Goal: Information Seeking & Learning: Learn about a topic

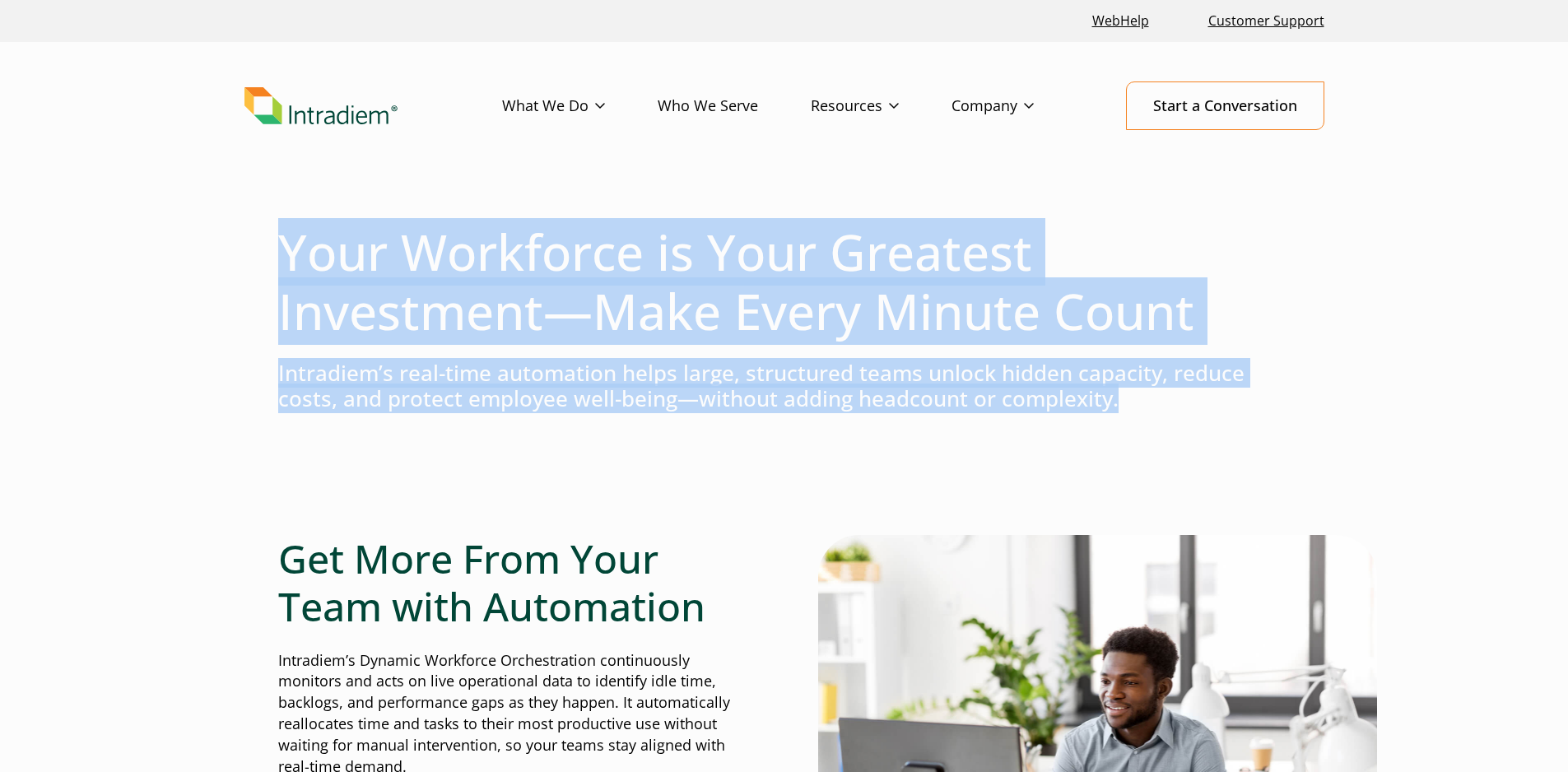
drag, startPoint x: 0, startPoint y: 0, endPoint x: 1206, endPoint y: 490, distance: 1301.7
click at [716, 105] on link "Who We Serve" at bounding box center [734, 106] width 153 height 48
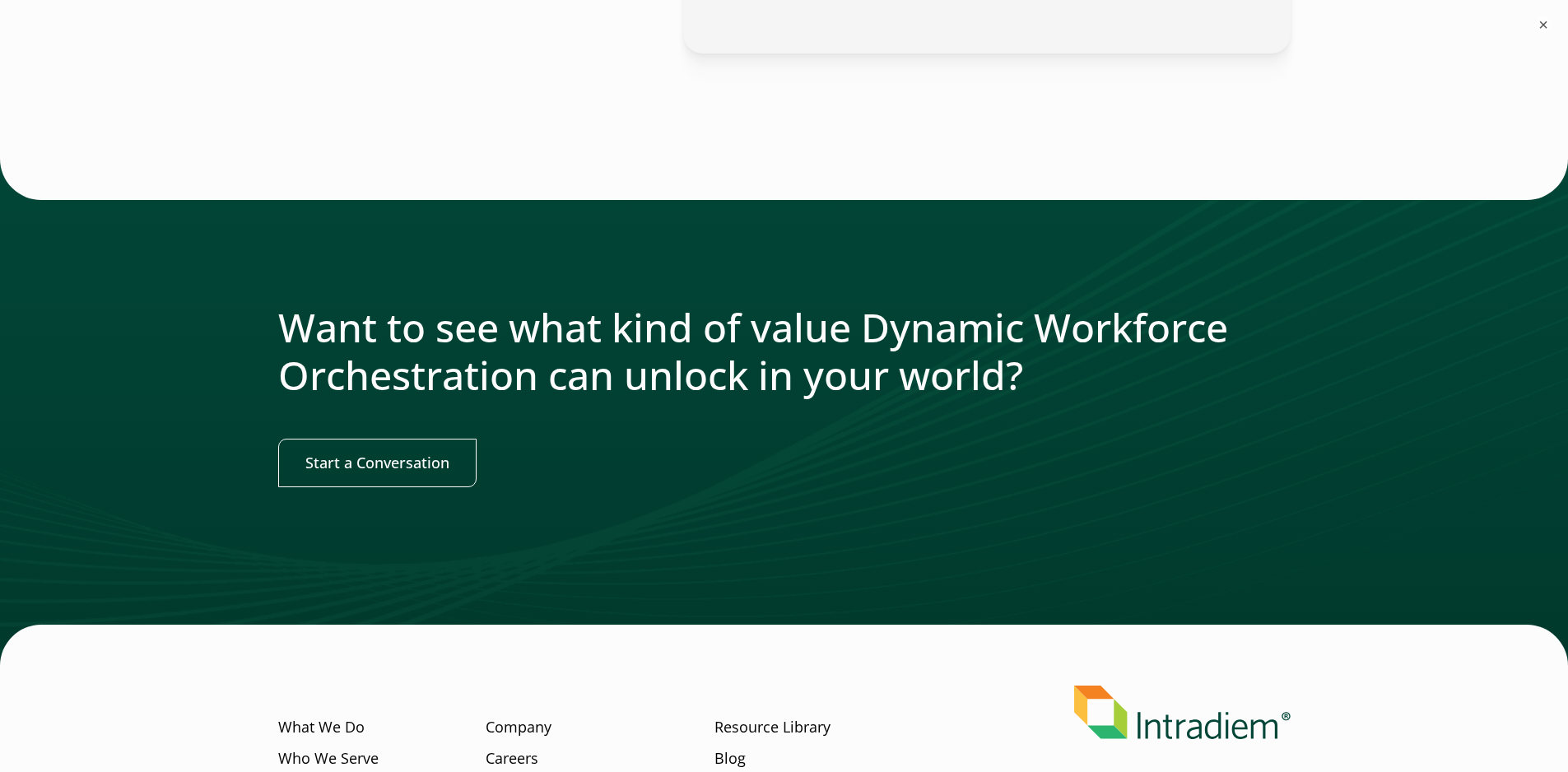
scroll to position [1950, 0]
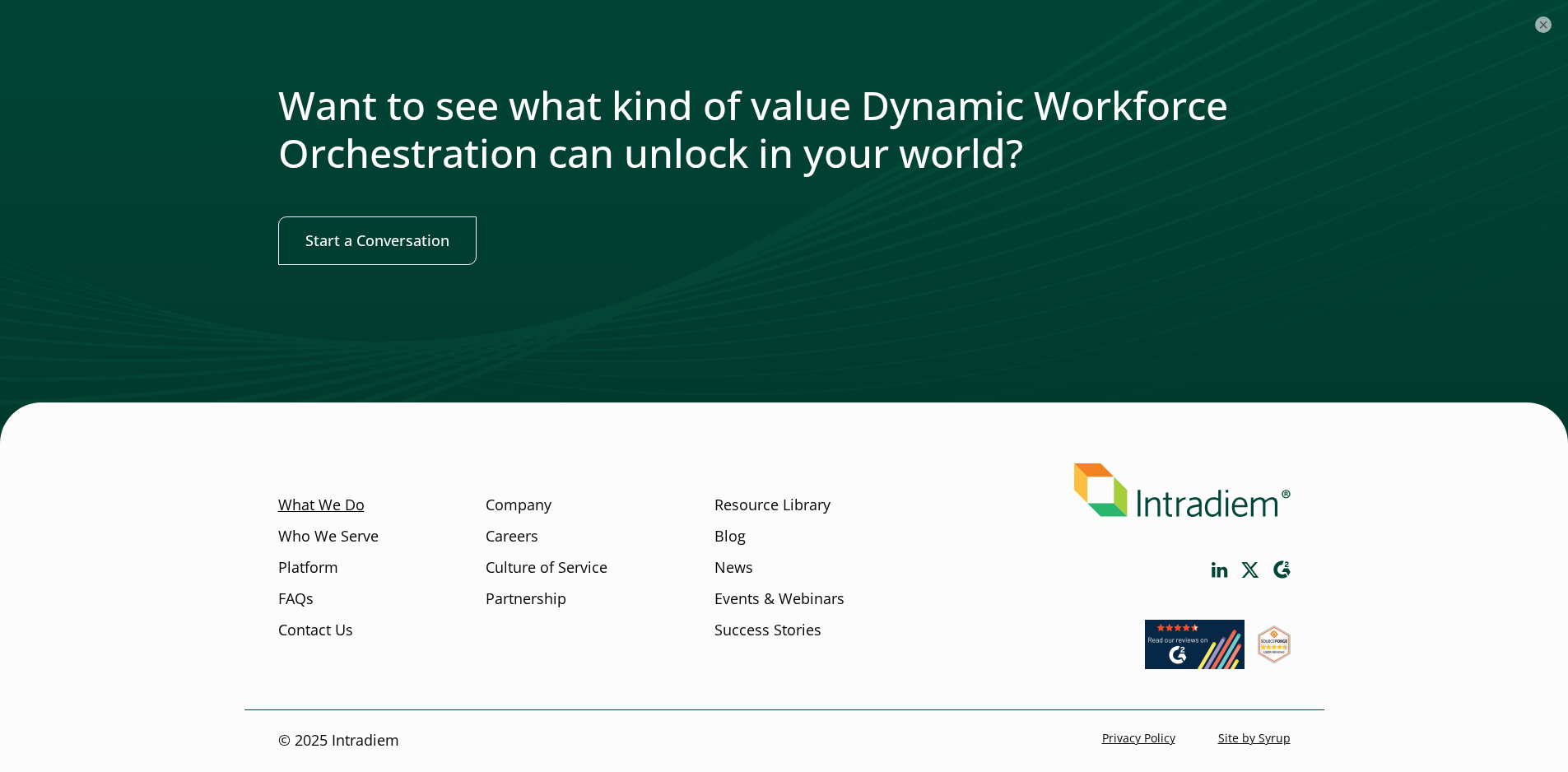
click at [334, 500] on link "What We Do" at bounding box center [320, 505] width 86 height 22
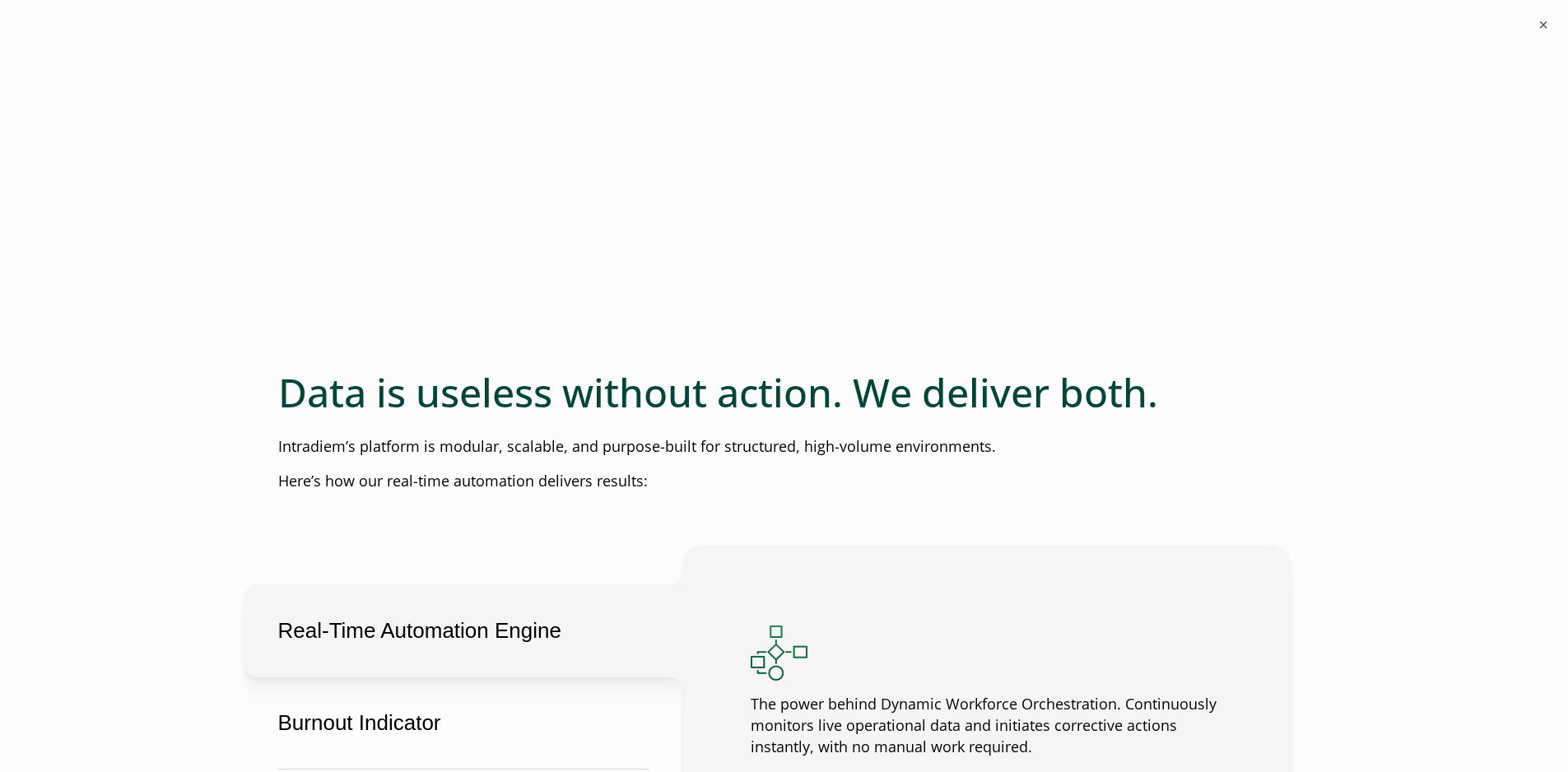
scroll to position [2057, 0]
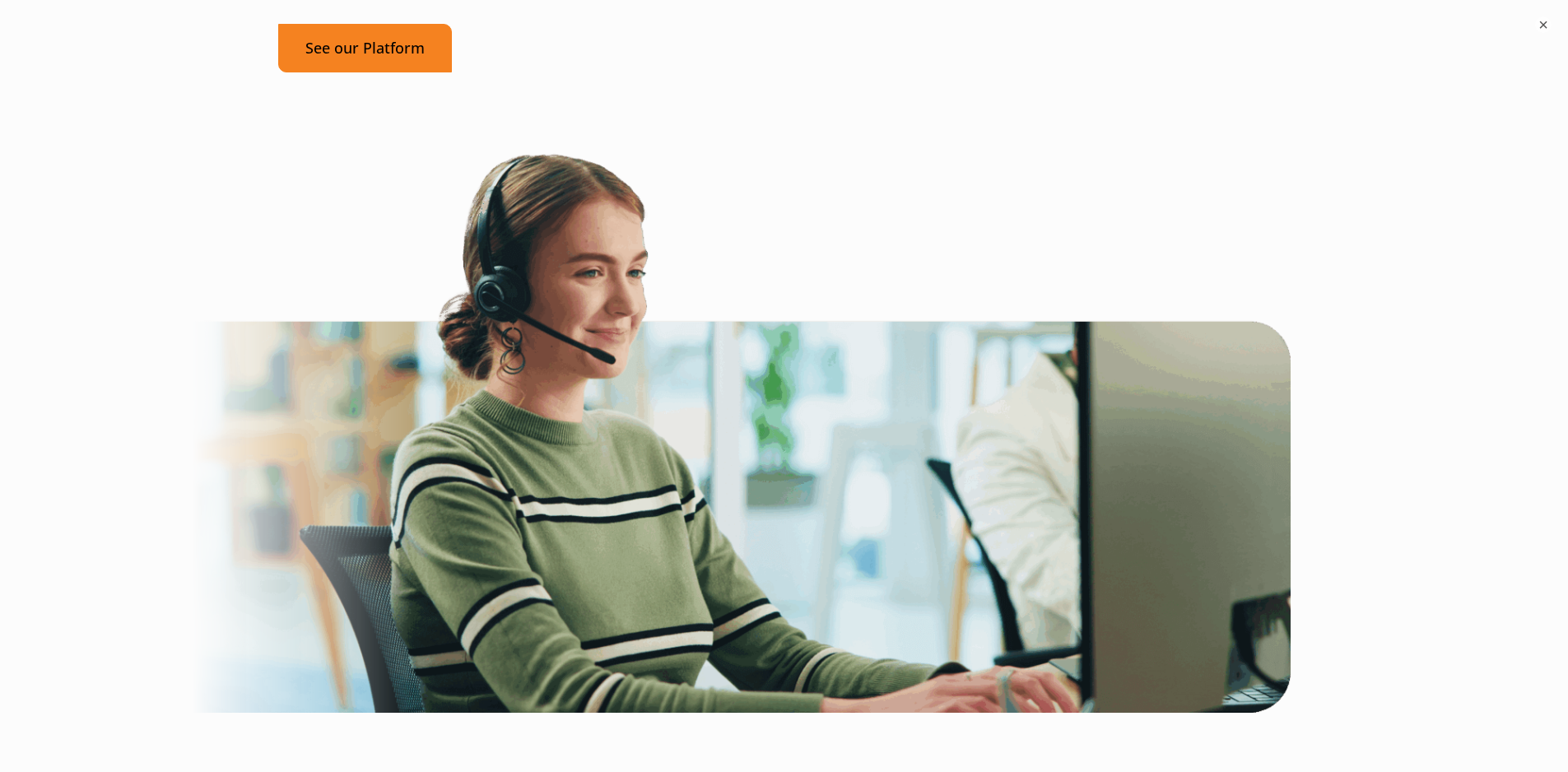
click at [358, 73] on link "See our Platform" at bounding box center [365, 47] width 174 height 48
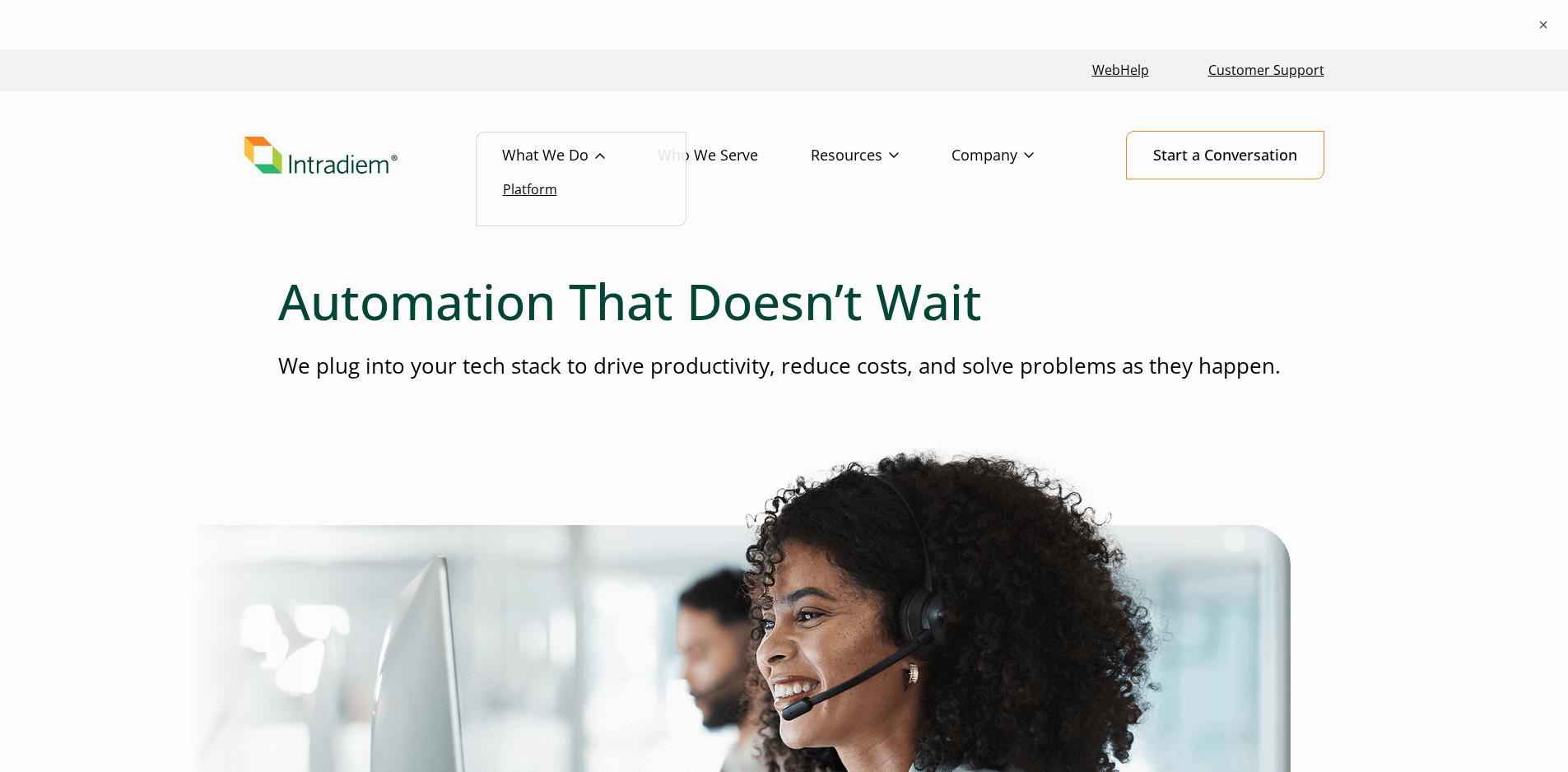
click at [530, 186] on link "Platform" at bounding box center [529, 189] width 54 height 18
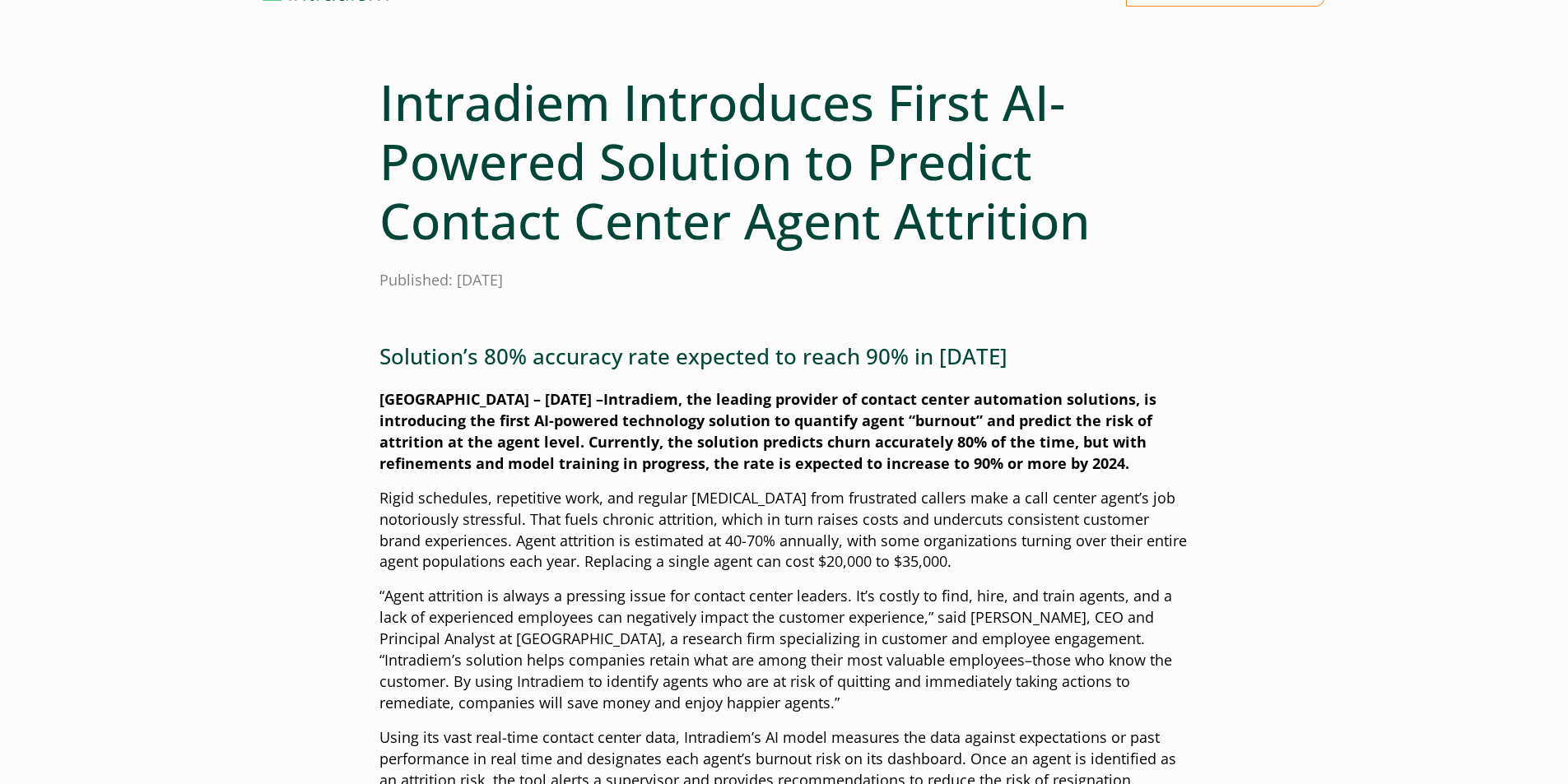
scroll to position [329, 0]
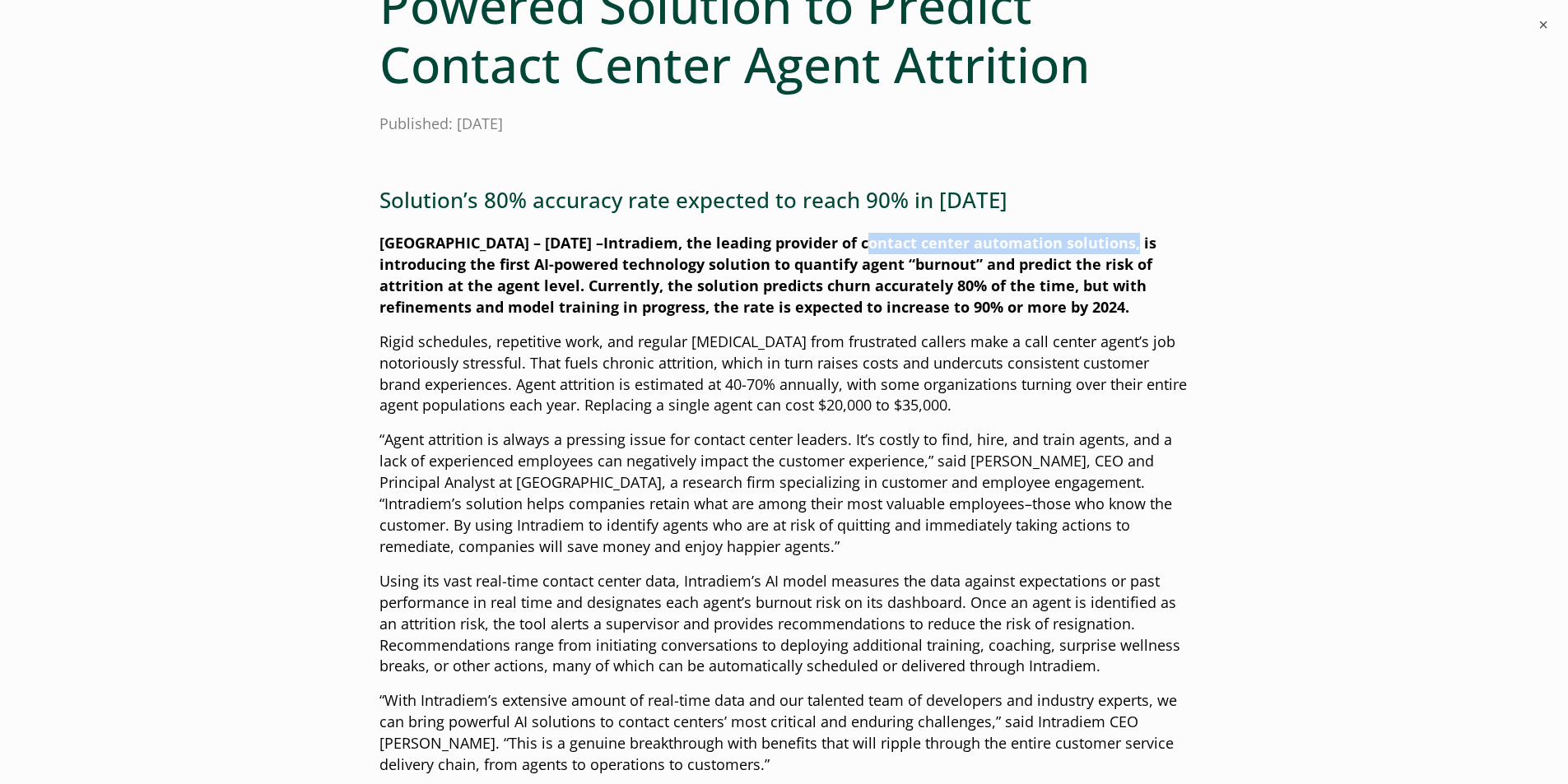
drag, startPoint x: 863, startPoint y: 243, endPoint x: 1131, endPoint y: 231, distance: 268.3
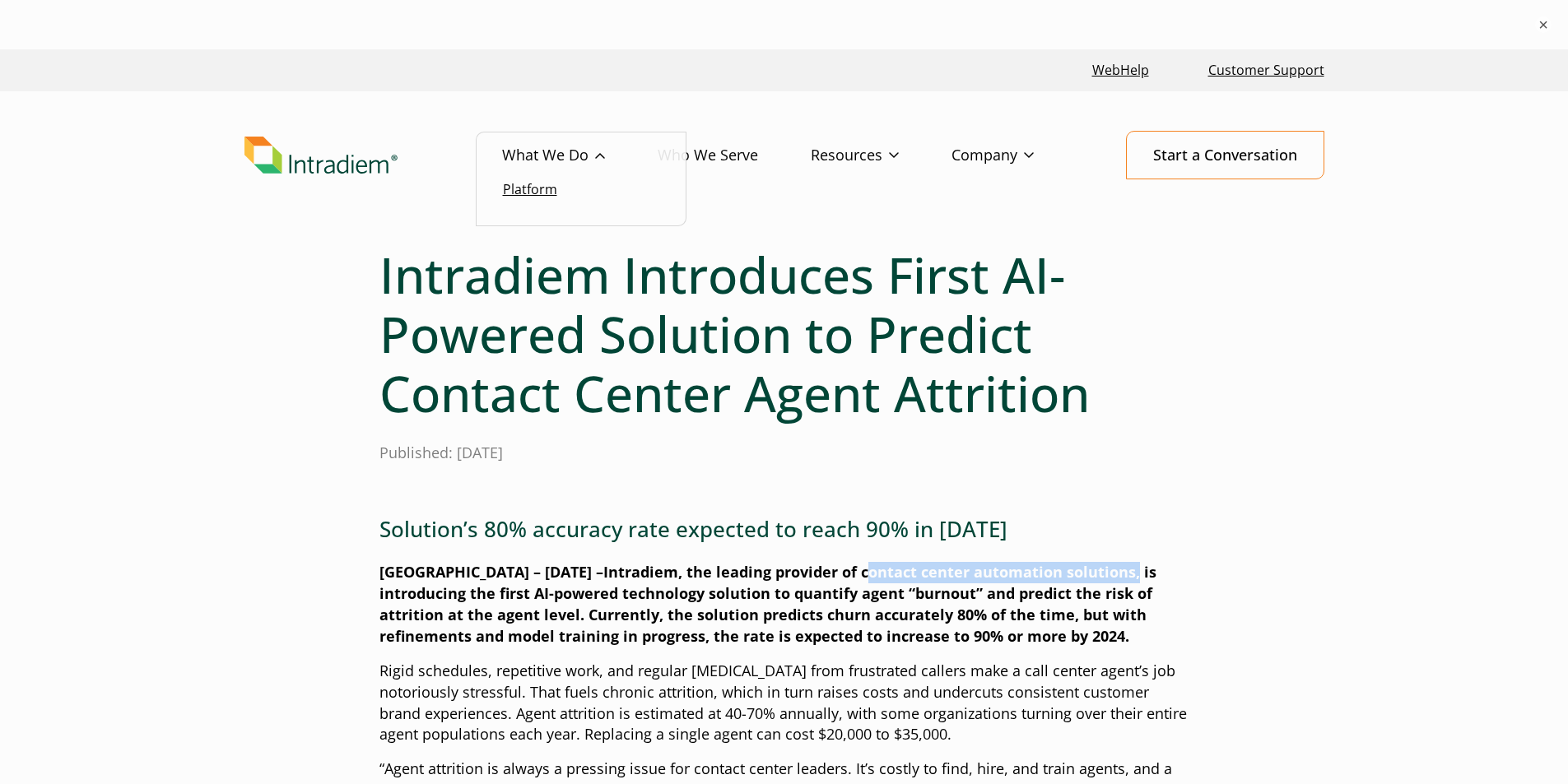
click at [526, 188] on link "Platform" at bounding box center [529, 189] width 54 height 18
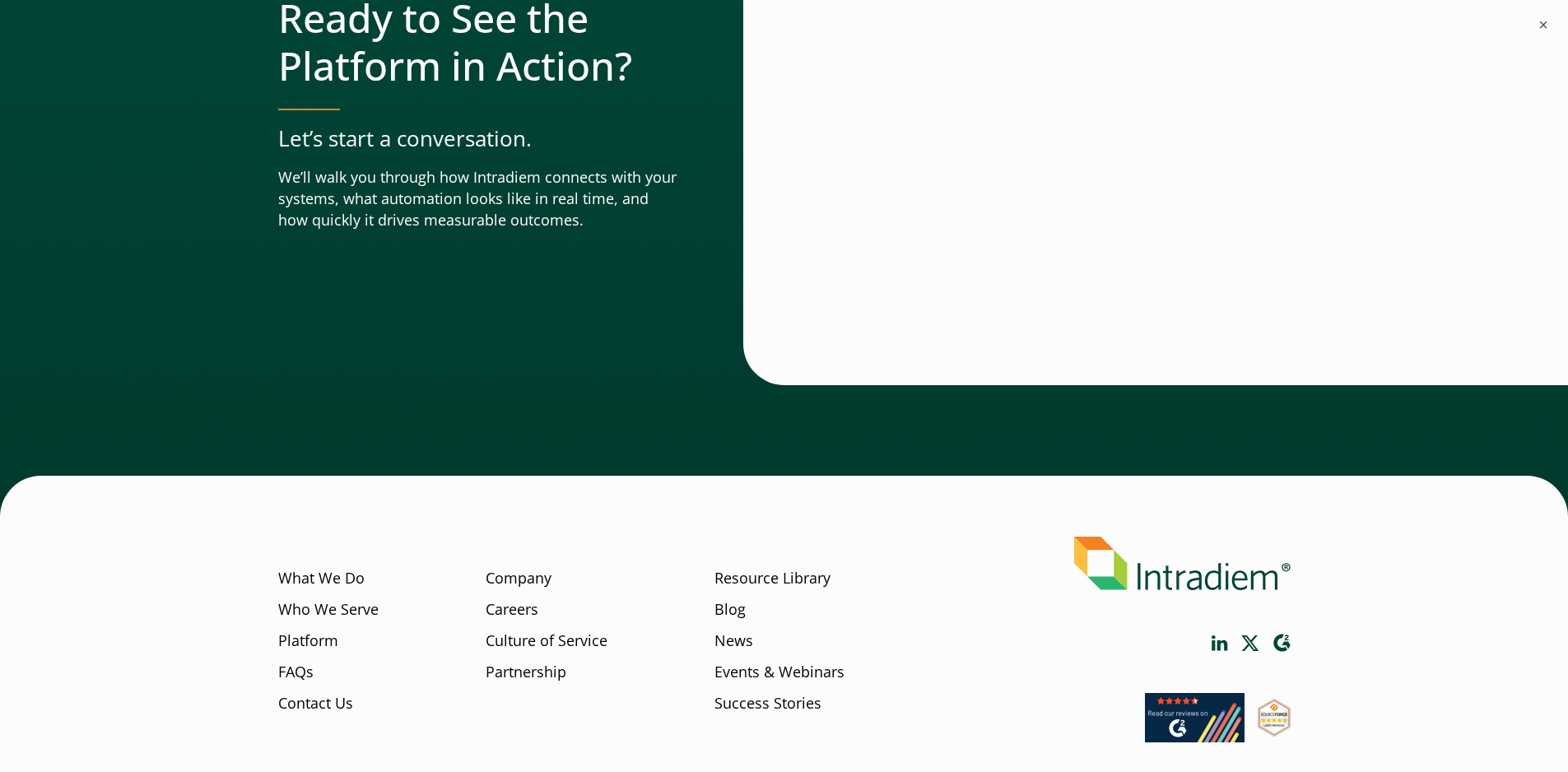
scroll to position [5795, 0]
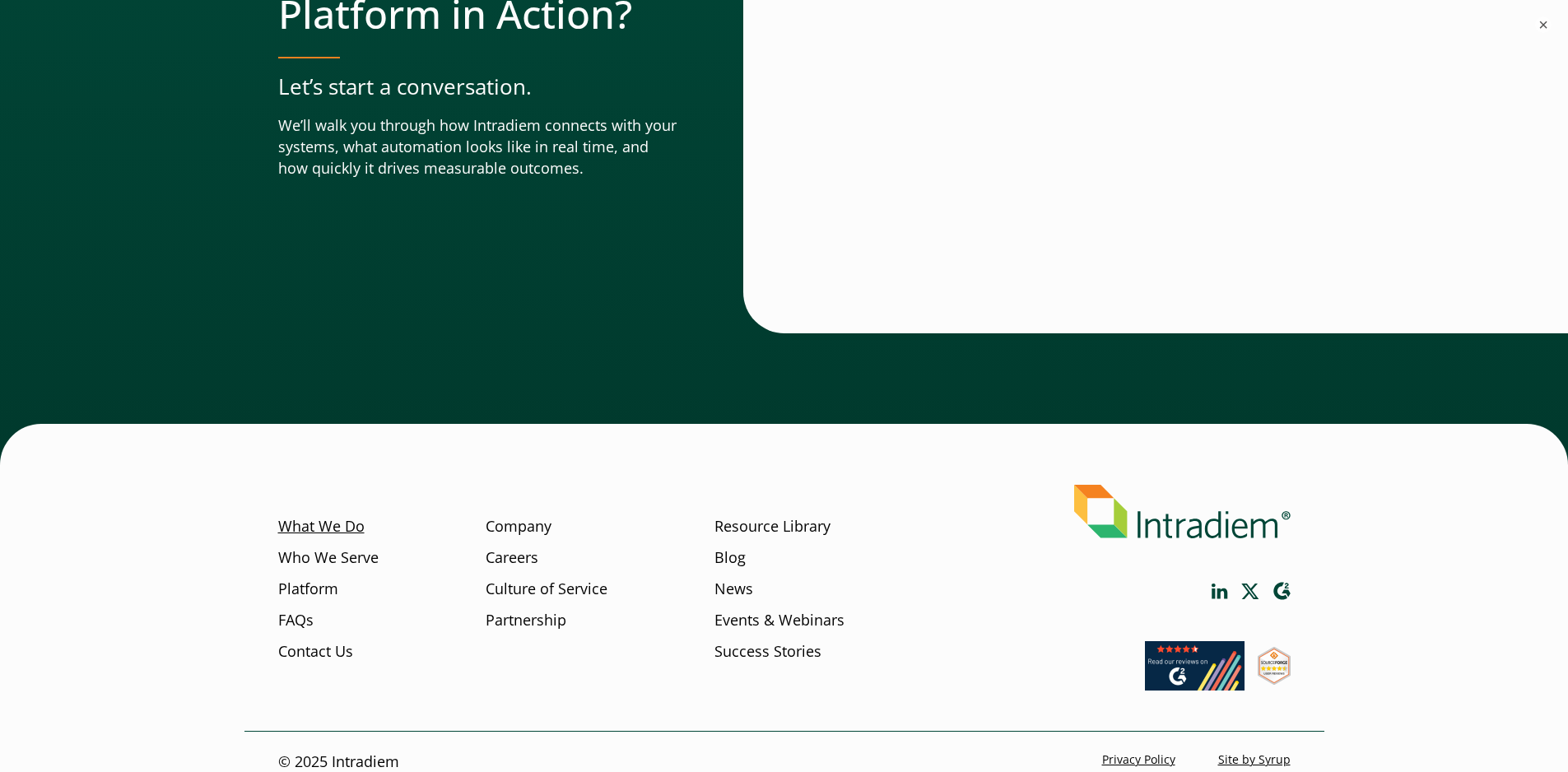
click at [321, 516] on link "What We Do" at bounding box center [320, 526] width 86 height 22
